Goal: Information Seeking & Learning: Learn about a topic

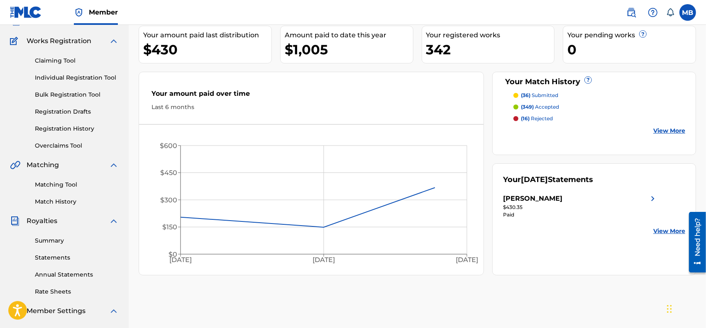
scroll to position [86, 0]
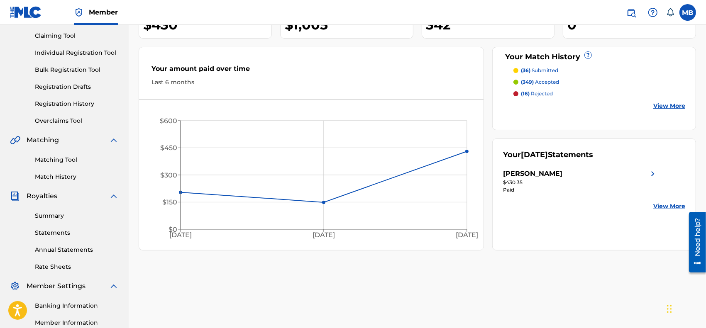
click at [55, 159] on link "Matching Tool" at bounding box center [77, 160] width 84 height 9
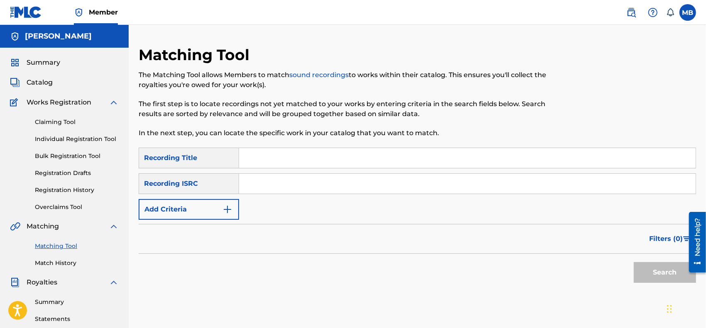
click at [234, 206] on button "Add Criteria" at bounding box center [189, 209] width 100 height 21
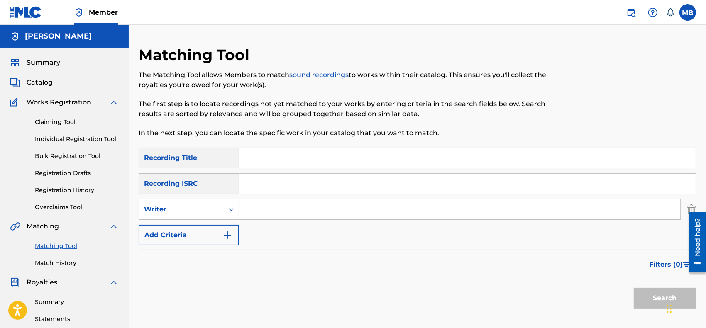
click at [265, 210] on input "Search Form" at bounding box center [459, 210] width 441 height 20
type input "[PERSON_NAME]"
click at [634, 288] on button "Search" at bounding box center [665, 298] width 62 height 21
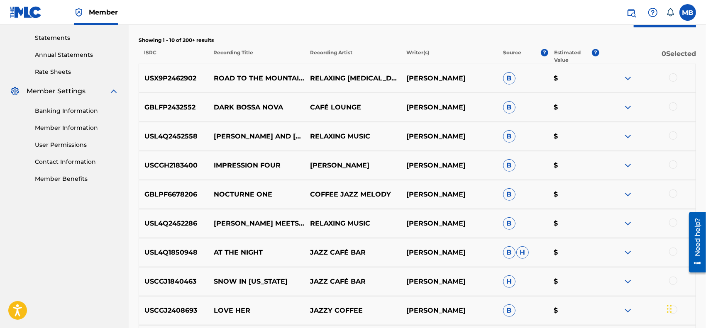
scroll to position [346, 0]
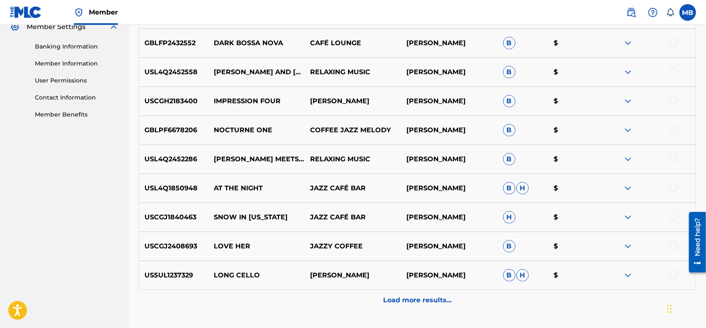
click at [400, 303] on p "Load more results..." at bounding box center [417, 300] width 68 height 10
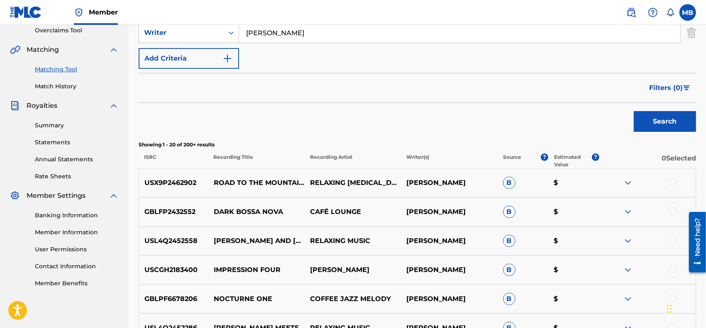
scroll to position [173, 0]
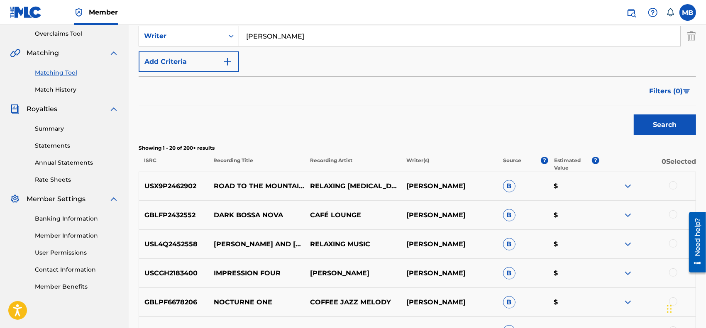
click at [665, 102] on div "Filters ( 0 )" at bounding box center [417, 91] width 557 height 30
click at [663, 93] on span "Filters ( 0 )" at bounding box center [666, 91] width 34 height 10
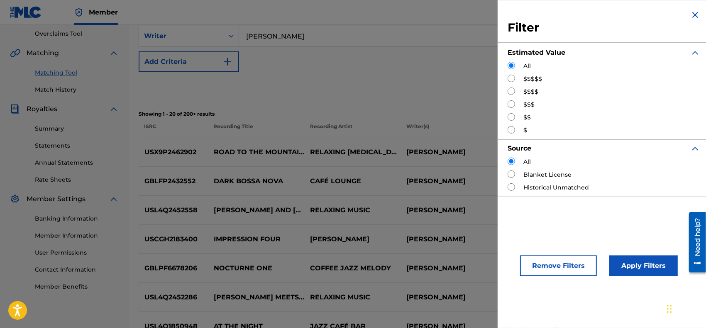
click at [514, 105] on input "Search Form" at bounding box center [510, 103] width 7 height 7
radio input "true"
click at [634, 265] on button "Apply Filters" at bounding box center [643, 266] width 68 height 21
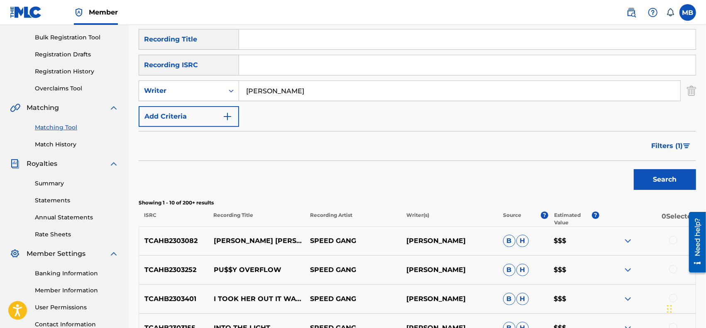
scroll to position [63, 0]
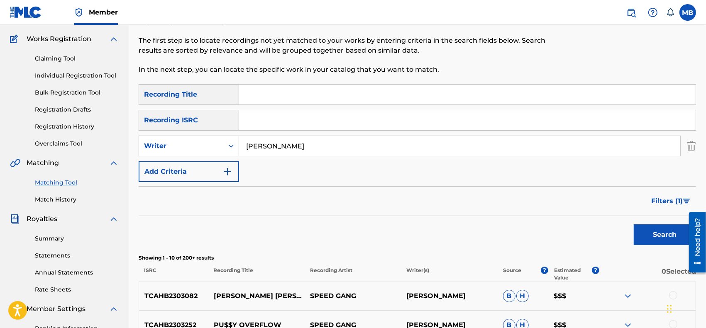
click at [679, 202] on span "Filters ( 1 )" at bounding box center [667, 201] width 32 height 10
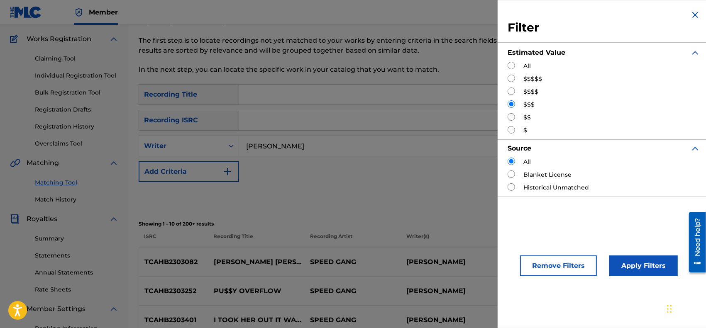
click at [509, 88] on input "Search Form" at bounding box center [510, 91] width 7 height 7
radio input "true"
click at [623, 262] on button "Apply Filters" at bounding box center [643, 266] width 68 height 21
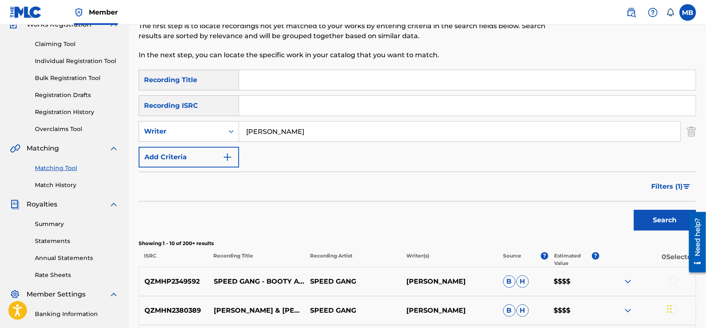
scroll to position [173, 0]
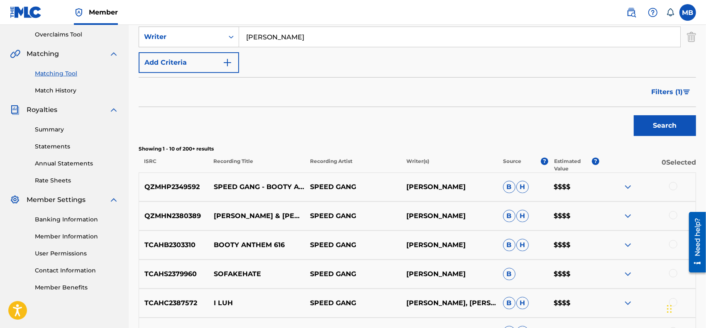
click at [649, 93] on button "Filters ( 1 )" at bounding box center [671, 92] width 50 height 21
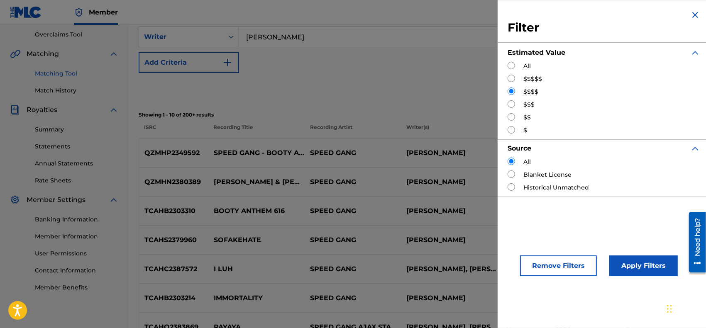
click at [510, 118] on input "Search Form" at bounding box center [510, 116] width 7 height 7
radio input "true"
click at [629, 264] on button "Apply Filters" at bounding box center [643, 266] width 68 height 21
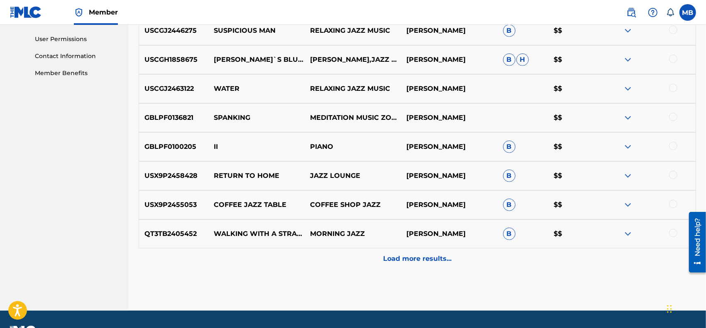
scroll to position [410, 0]
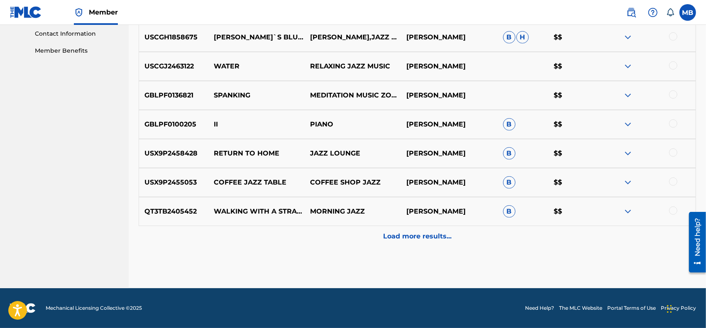
click at [405, 243] on div "Load more results..." at bounding box center [417, 236] width 557 height 21
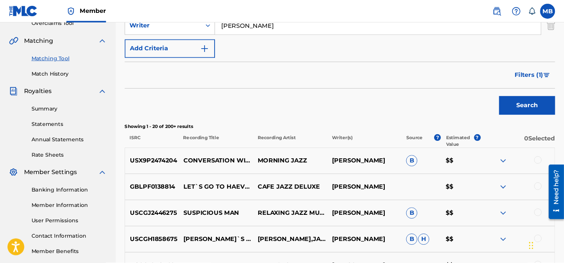
scroll to position [182, 0]
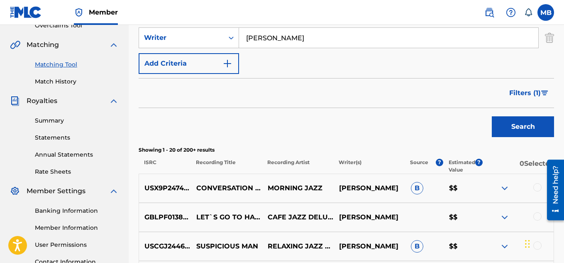
drag, startPoint x: 702, startPoint y: 0, endPoint x: 217, endPoint y: 114, distance: 498.6
click at [217, 114] on div "Search" at bounding box center [346, 124] width 415 height 33
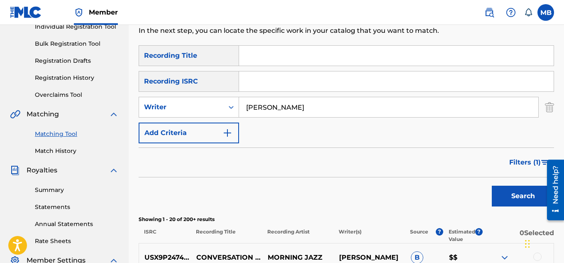
click at [57, 95] on link "Overclaims Tool" at bounding box center [77, 94] width 84 height 9
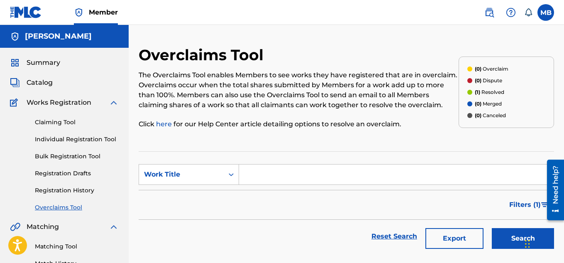
click at [62, 126] on link "Claiming Tool" at bounding box center [77, 122] width 84 height 9
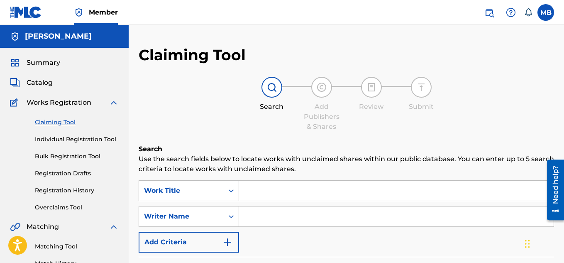
click at [59, 191] on link "Registration History" at bounding box center [77, 190] width 84 height 9
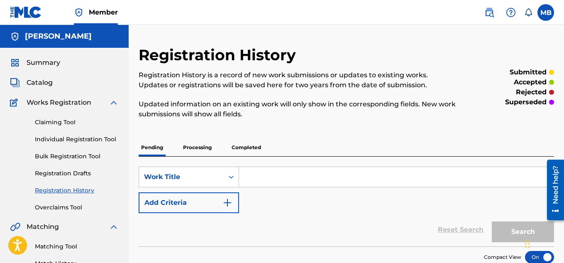
click at [52, 121] on link "Claiming Tool" at bounding box center [77, 122] width 84 height 9
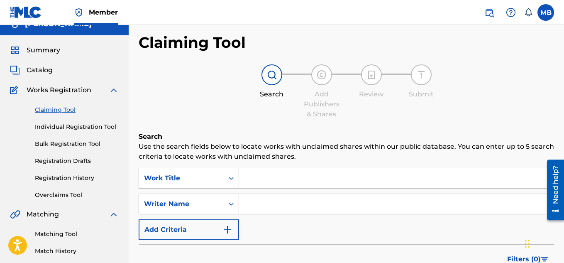
scroll to position [138, 0]
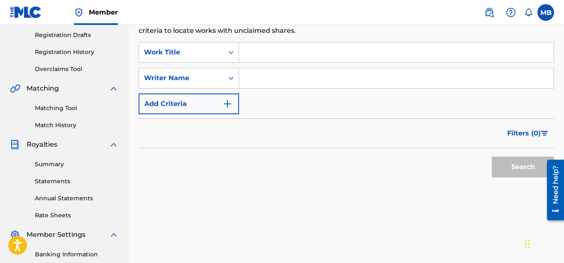
click at [269, 81] on input "Search Form" at bounding box center [396, 78] width 315 height 20
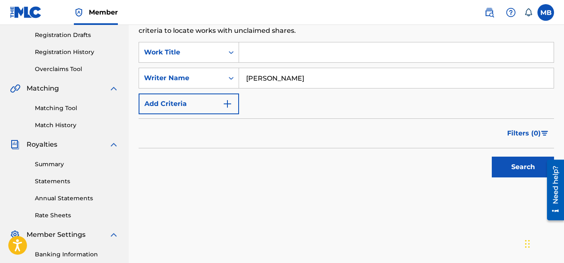
type input "[PERSON_NAME]"
click at [492, 156] on button "Search" at bounding box center [523, 166] width 62 height 21
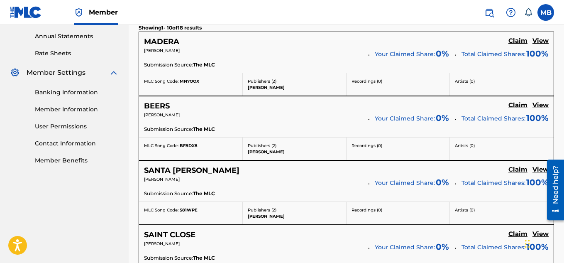
scroll to position [331, 0]
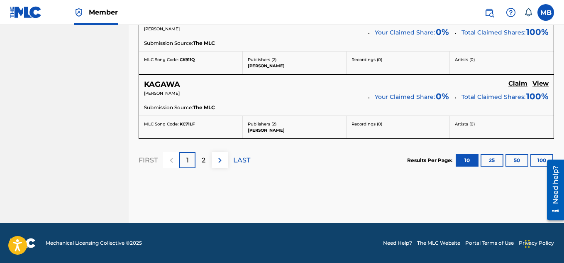
click at [206, 161] on div "2" at bounding box center [203, 160] width 16 height 16
click at [187, 160] on p "1" at bounding box center [187, 160] width 2 height 10
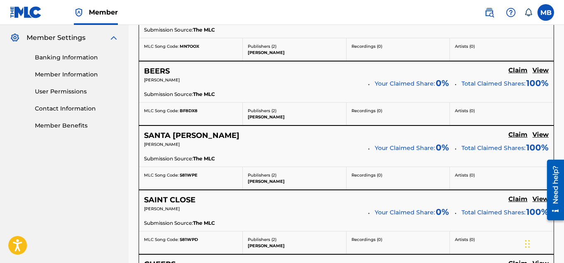
scroll to position [390, 0]
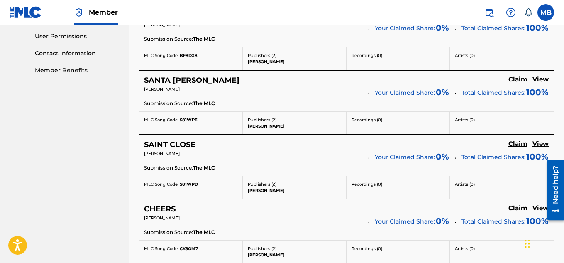
click at [188, 78] on h5 "SANTA [PERSON_NAME]" at bounding box center [191, 81] width 95 height 10
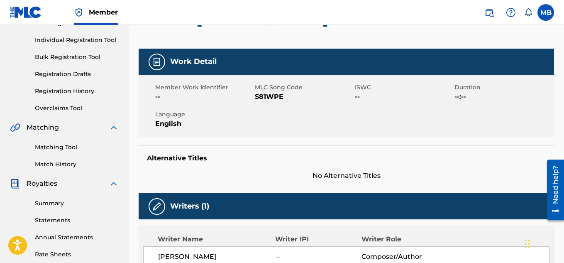
scroll to position [58, 0]
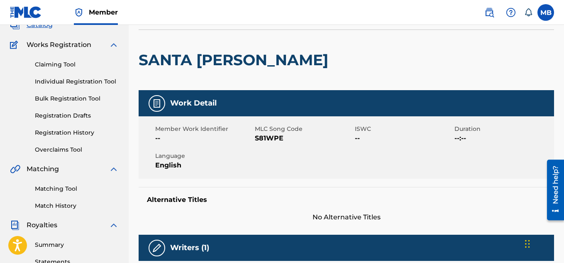
click at [64, 66] on link "Claiming Tool" at bounding box center [77, 64] width 84 height 9
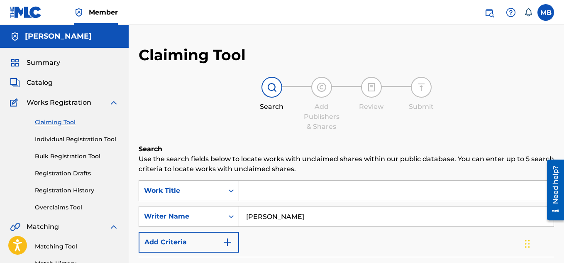
click at [54, 64] on span "Summary" at bounding box center [44, 63] width 34 height 10
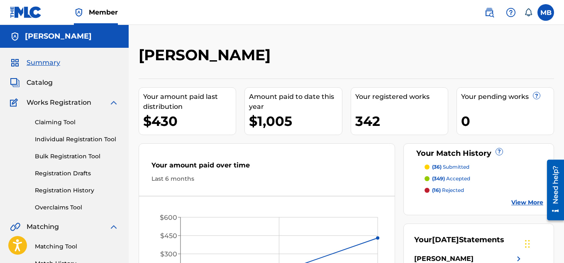
click at [41, 86] on span "Catalog" at bounding box center [40, 83] width 26 height 10
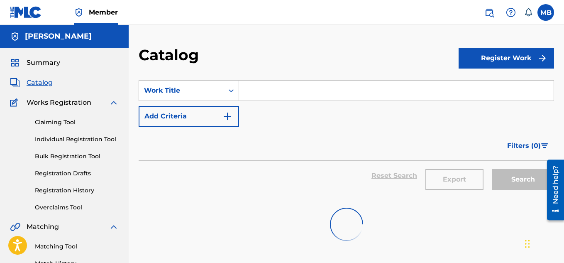
click at [45, 63] on span "Summary" at bounding box center [44, 63] width 34 height 10
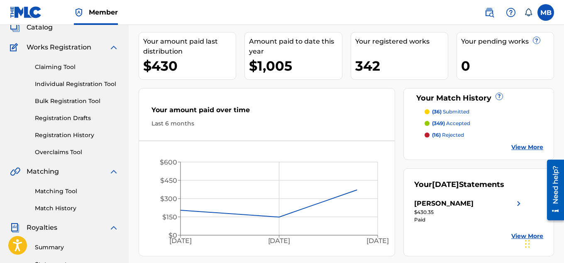
scroll to position [143, 0]
